Goal: Transaction & Acquisition: Purchase product/service

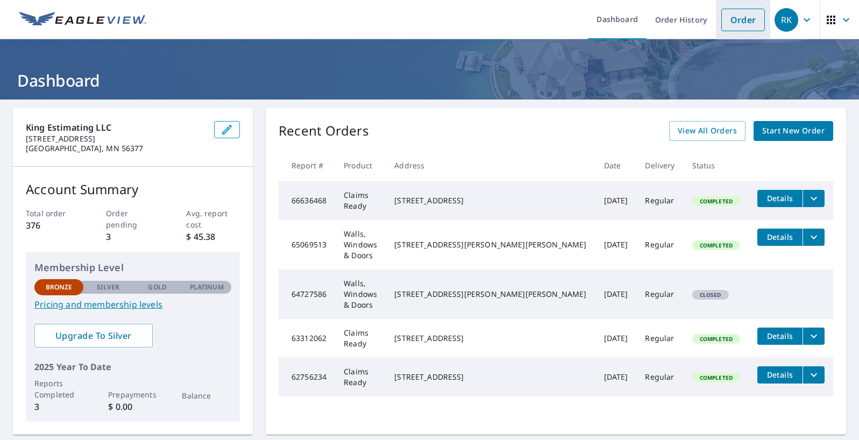
click at [745, 21] on link "Order" at bounding box center [743, 20] width 44 height 23
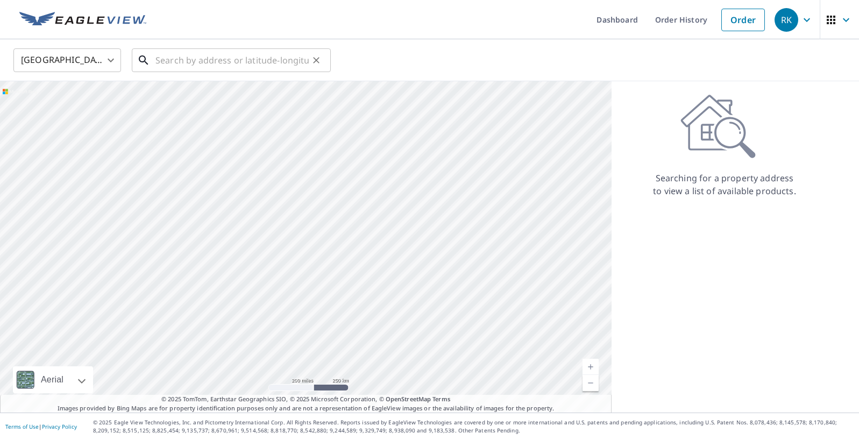
click at [194, 54] on input "text" at bounding box center [231, 60] width 153 height 30
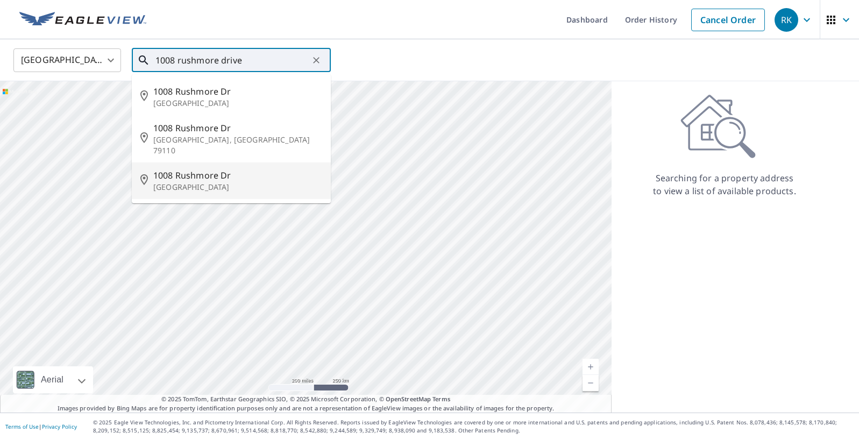
click at [188, 182] on p "Burnsville, MN 55306" at bounding box center [237, 187] width 169 height 11
type input "1008 Rushmore Dr Burnsville, MN 55306"
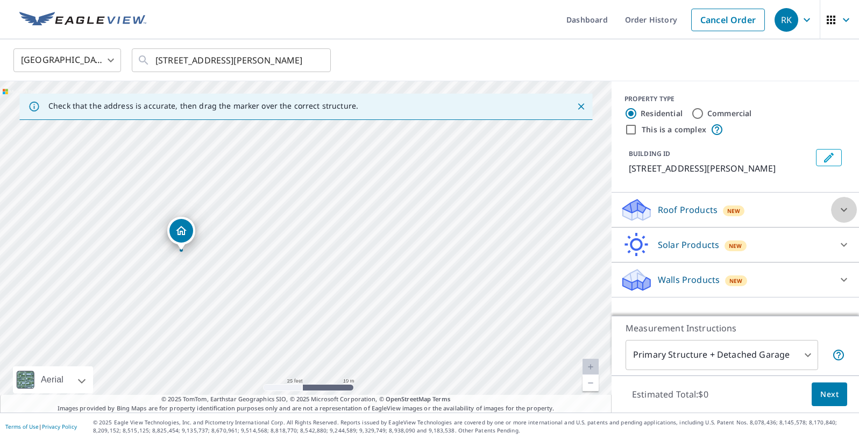
click at [845, 210] on icon at bounding box center [843, 210] width 6 height 4
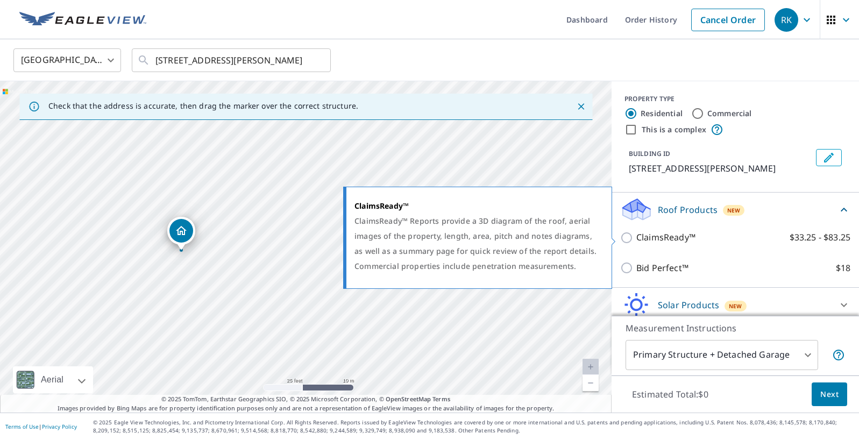
click at [657, 236] on p "ClaimsReady™" at bounding box center [665, 237] width 59 height 13
click at [636, 236] on input "ClaimsReady™ $33.25 - $83.25" at bounding box center [628, 237] width 16 height 13
checkbox input "true"
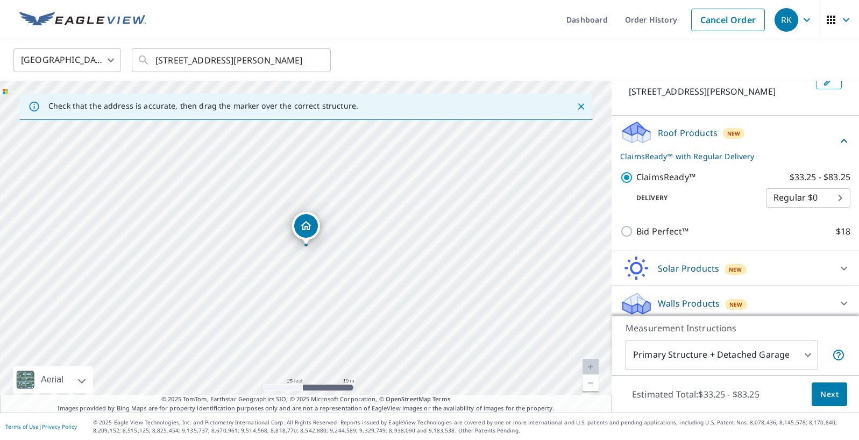
scroll to position [83, 0]
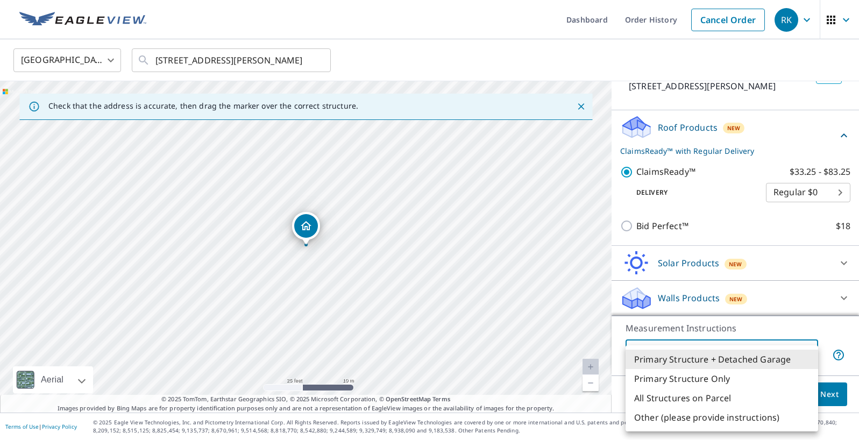
click at [739, 343] on body "RK RK Dashboard Order History Cancel Order RK United States US ​ 1008 Rushmore …" at bounding box center [429, 220] width 859 height 440
click at [710, 401] on li "All Structures on Parcel" at bounding box center [721, 397] width 192 height 19
type input "3"
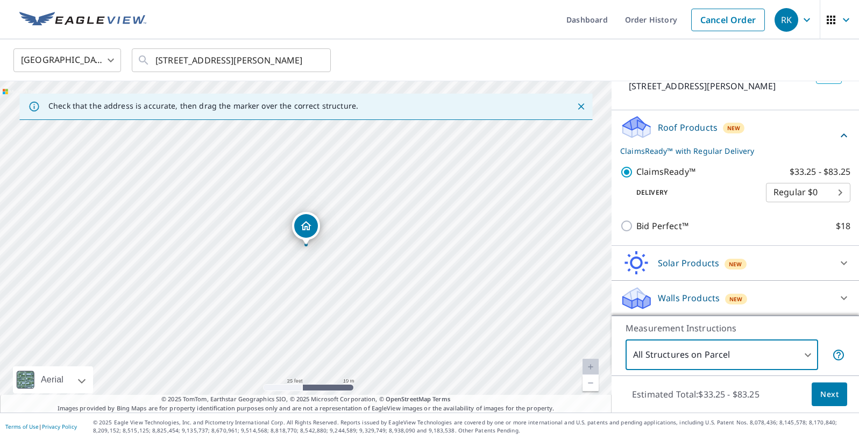
click at [842, 398] on button "Next" at bounding box center [828, 394] width 35 height 24
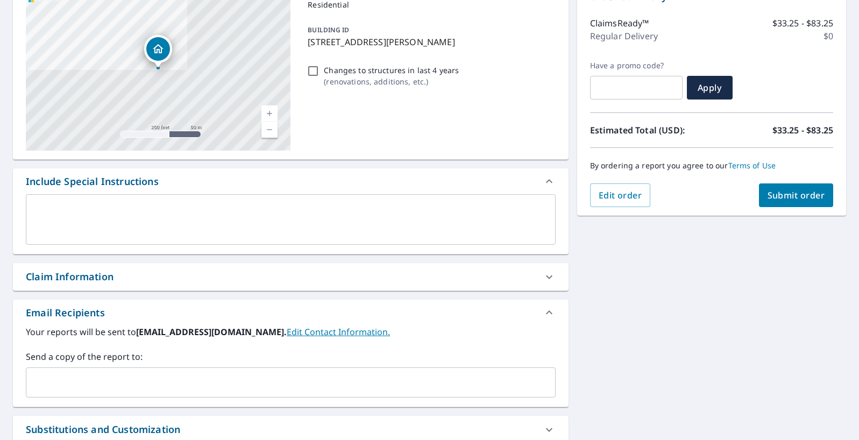
scroll to position [213, 0]
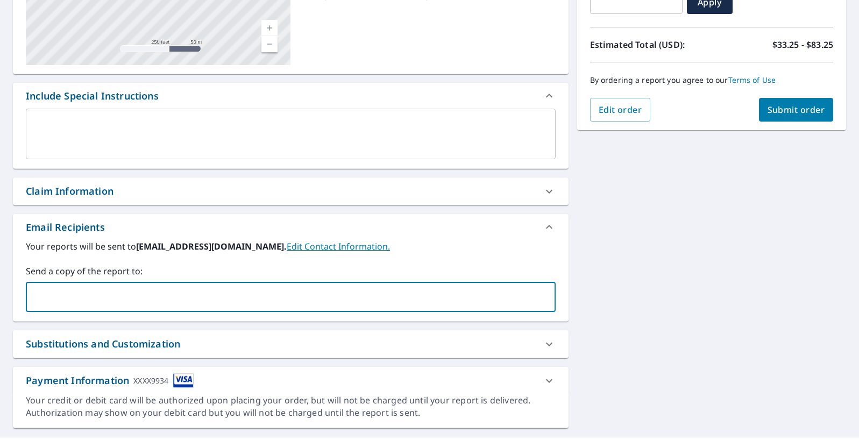
click at [110, 297] on input "text" at bounding box center [283, 297] width 504 height 20
type input "megan@kingestimating.com"
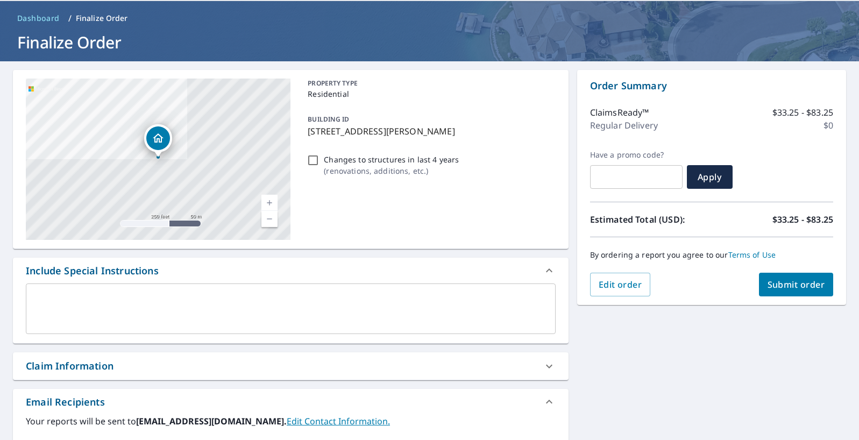
scroll to position [0, 0]
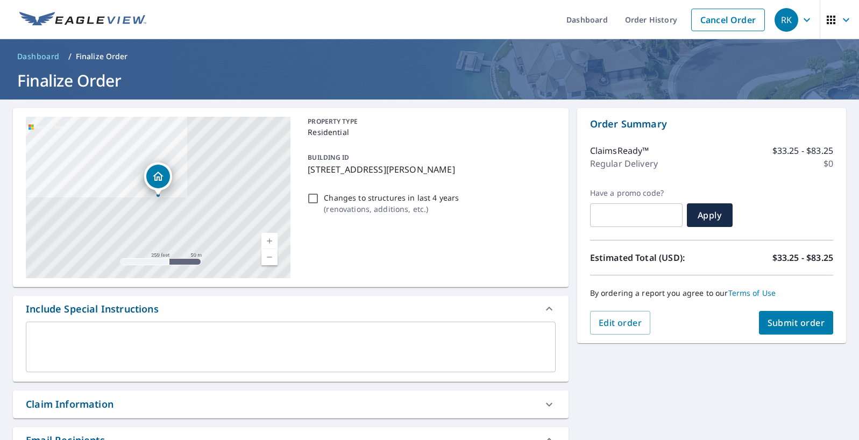
click at [799, 323] on span "Submit order" at bounding box center [796, 323] width 58 height 12
checkbox input "true"
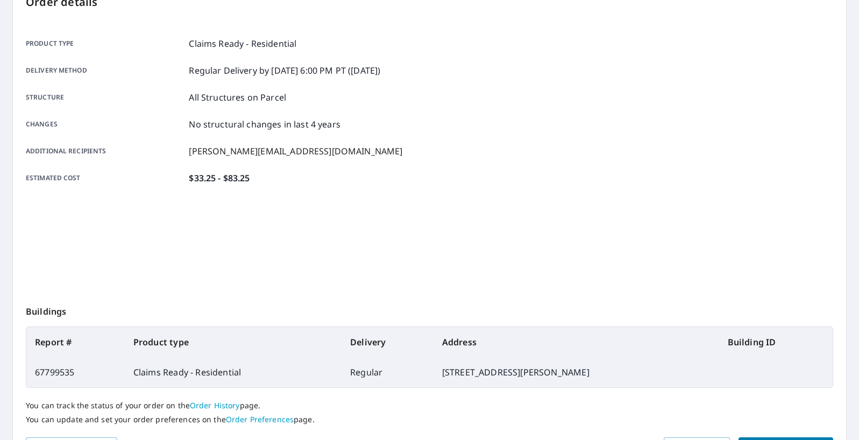
scroll to position [193, 0]
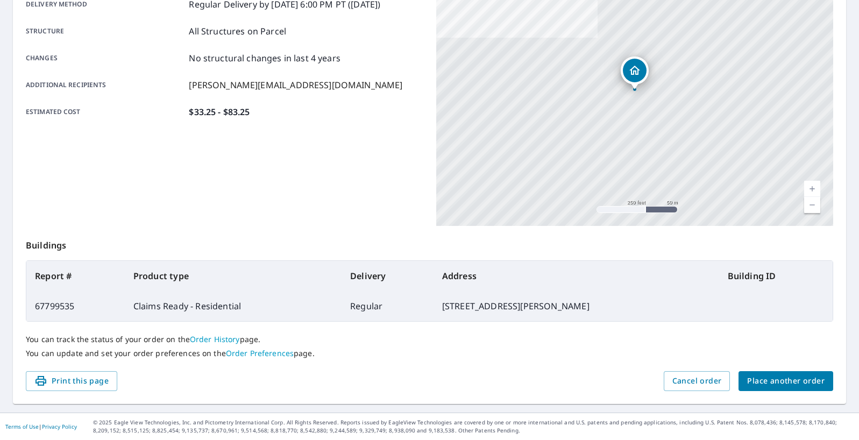
drag, startPoint x: 289, startPoint y: 380, endPoint x: 301, endPoint y: 380, distance: 11.8
click at [289, 379] on div "Print this page Cancel order Place another order" at bounding box center [429, 381] width 807 height 20
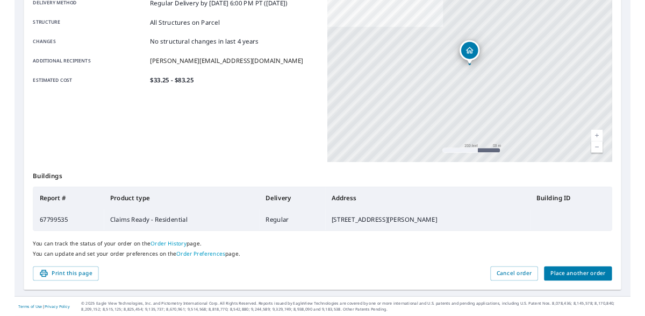
scroll to position [0, 0]
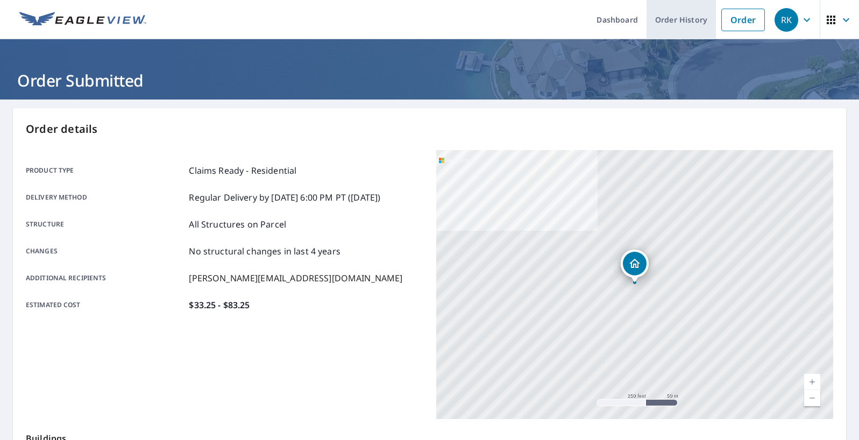
click at [687, 23] on link "Order History" at bounding box center [680, 19] width 69 height 39
